Goal: Navigation & Orientation: Find specific page/section

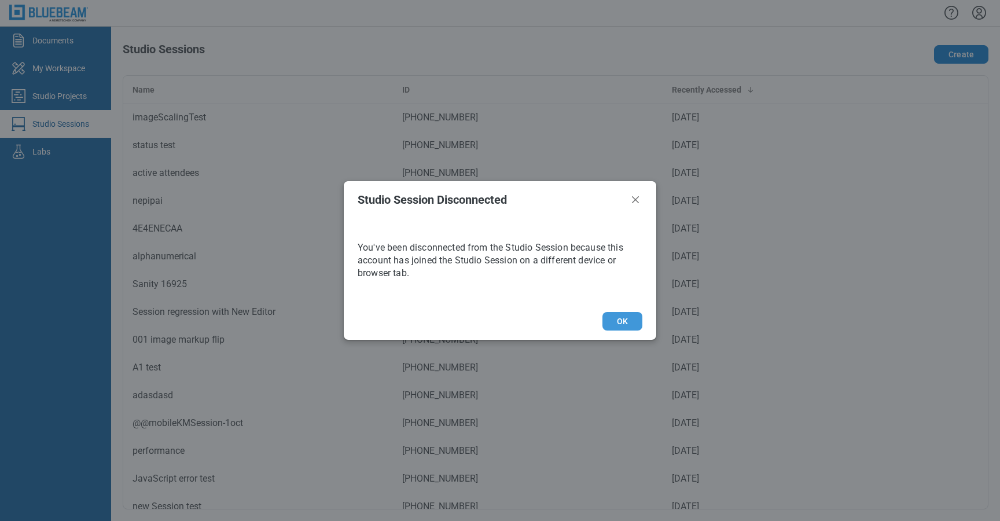
click at [619, 322] on button "OK" at bounding box center [623, 321] width 40 height 19
